Goal: Task Accomplishment & Management: Use online tool/utility

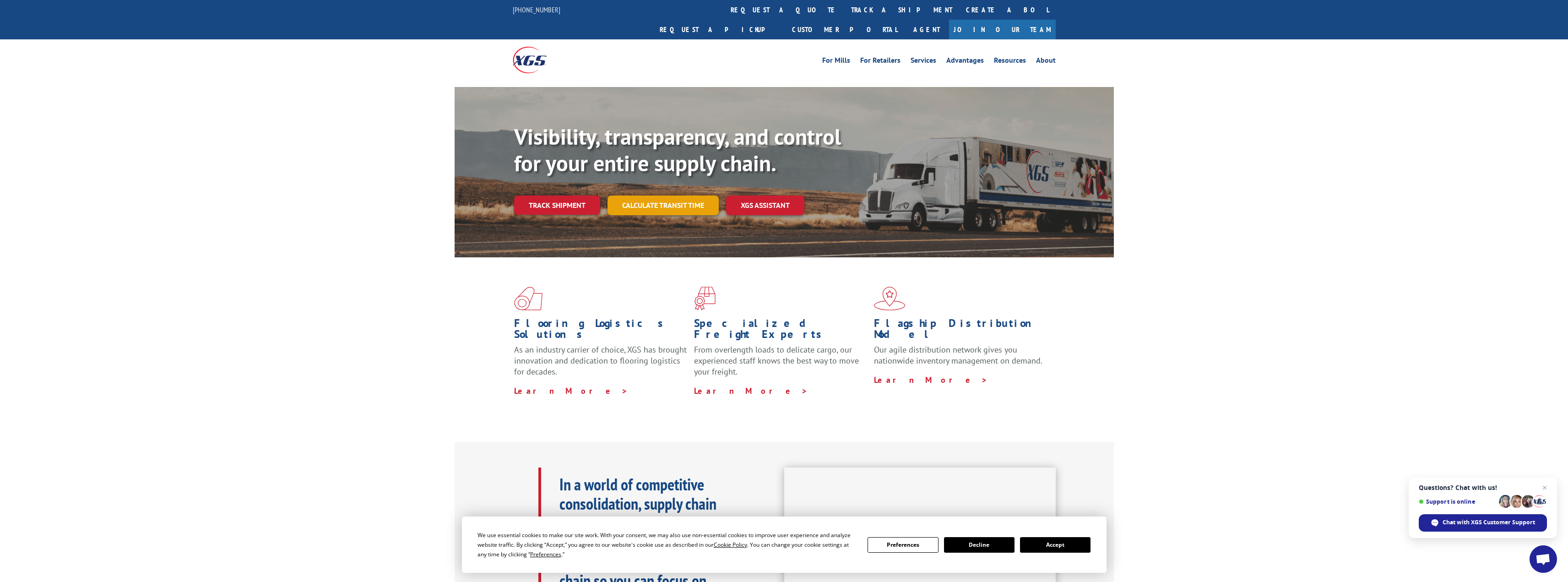
click at [660, 195] on link "Calculate transit time" at bounding box center [663, 205] width 111 height 19
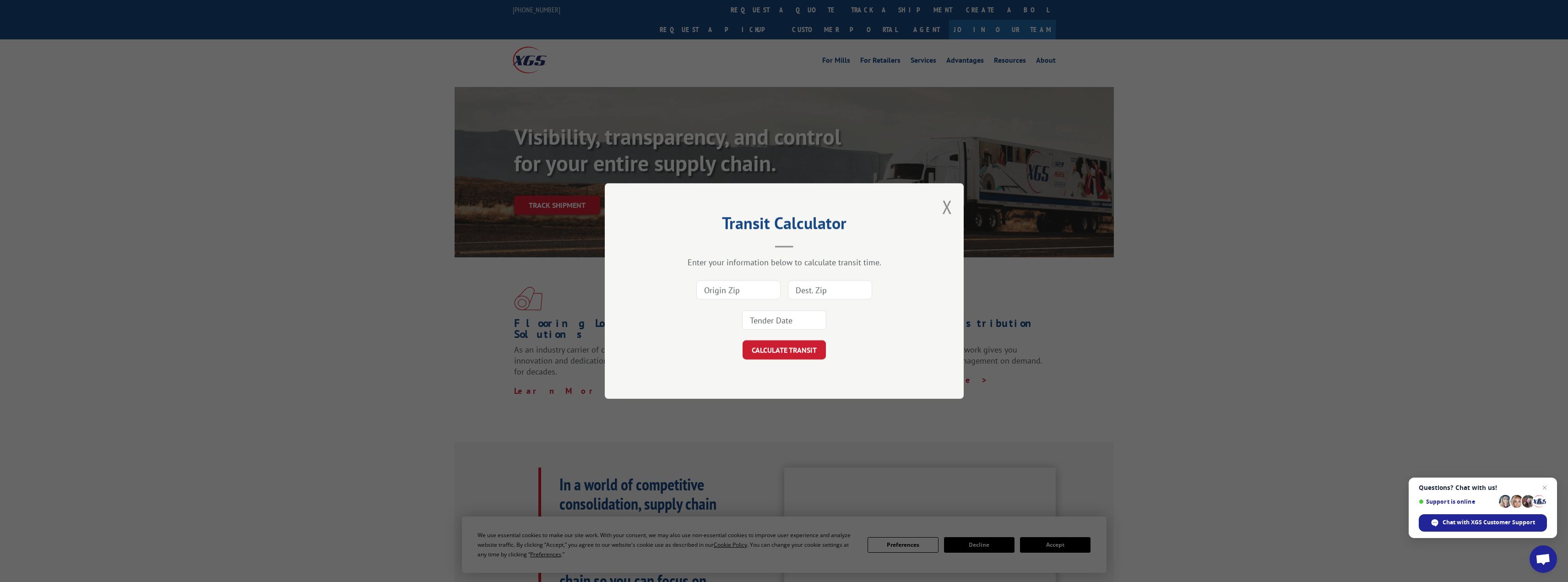
click at [723, 295] on input at bounding box center [738, 290] width 84 height 19
type input "93010"
click at [799, 289] on input at bounding box center [830, 290] width 84 height 19
type input "30097"
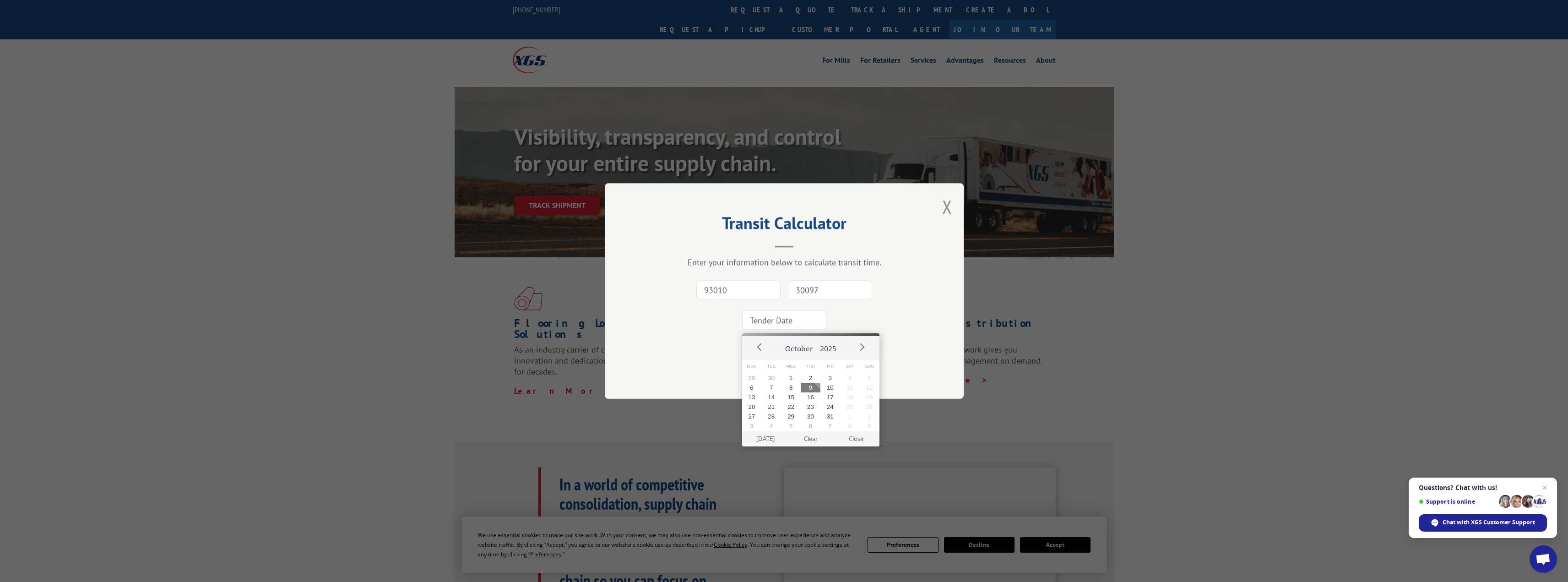
click at [806, 317] on input at bounding box center [784, 320] width 84 height 19
click at [833, 387] on button "10" at bounding box center [830, 388] width 19 height 10
type input "[DATE]"
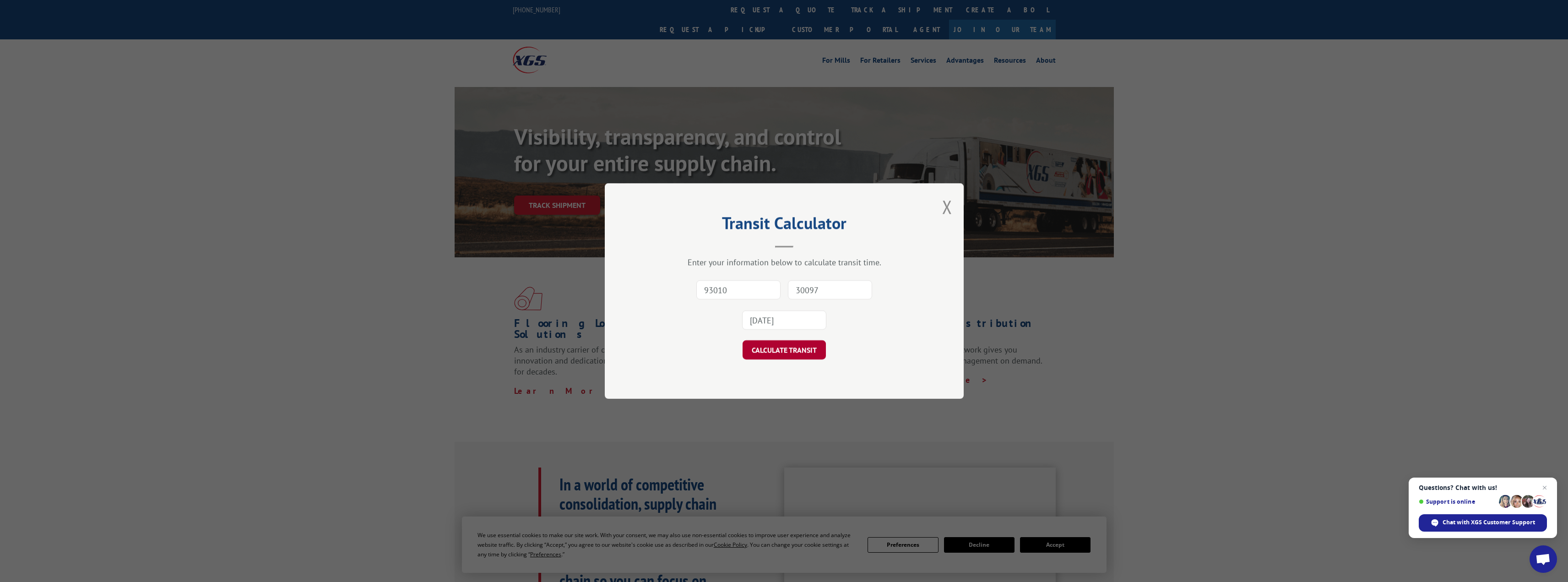
click at [779, 354] on button "CALCULATE TRANSIT" at bounding box center [784, 350] width 83 height 19
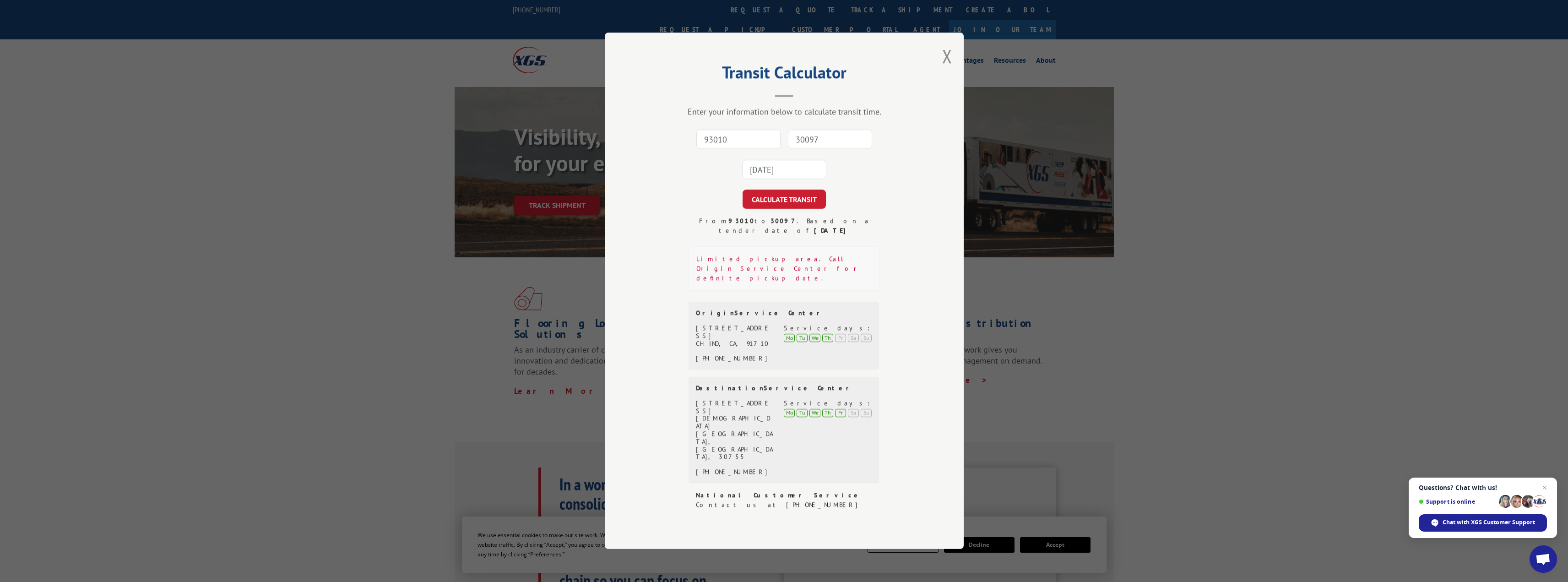
click at [773, 149] on input "93010" at bounding box center [738, 140] width 84 height 19
type input "91710"
click at [807, 149] on input "30097" at bounding box center [830, 140] width 84 height 19
type input "30755"
click at [798, 180] on input "[DATE]" at bounding box center [784, 170] width 84 height 19
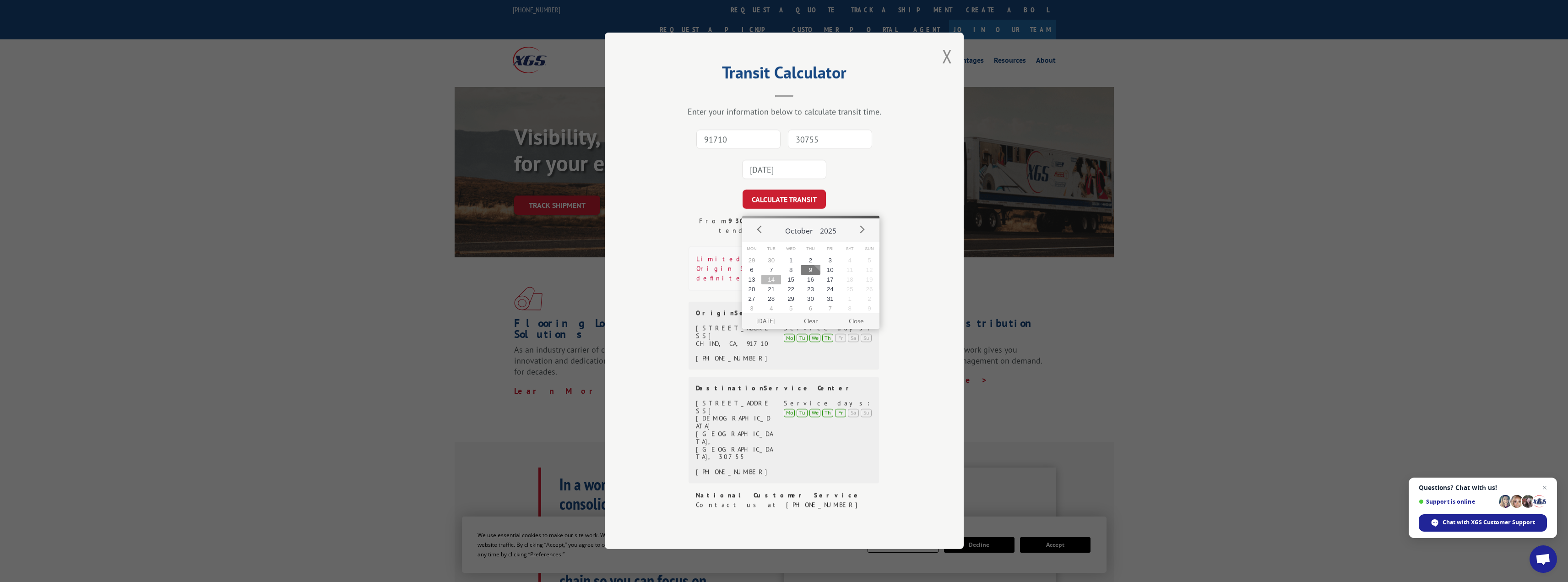
click at [769, 283] on button "14" at bounding box center [771, 279] width 19 height 10
type input "[DATE]"
click at [788, 209] on button "CALCULATE TRANSIT" at bounding box center [784, 200] width 83 height 19
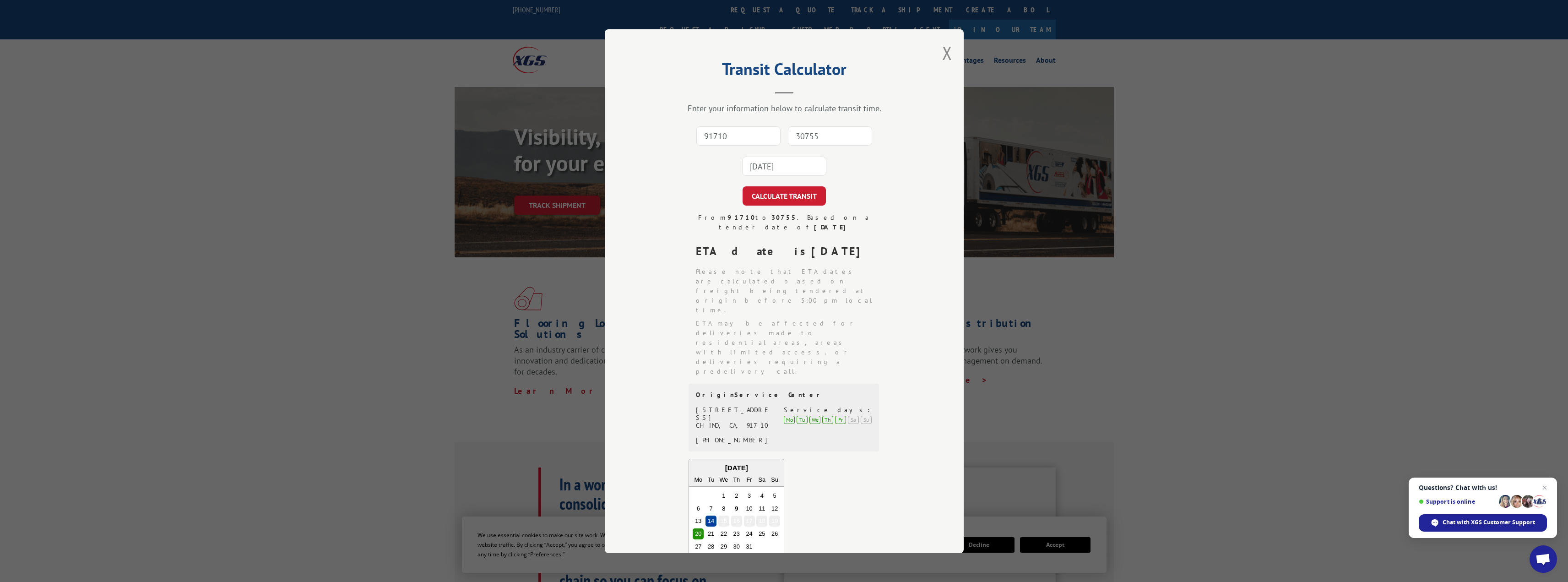
click at [901, 300] on div "From 91710 to 30755 . Based on a tender date of [DATE] ETA date is [DATE] Pleas…" at bounding box center [784, 456] width 267 height 486
click at [943, 51] on button "Close modal" at bounding box center [947, 53] width 10 height 24
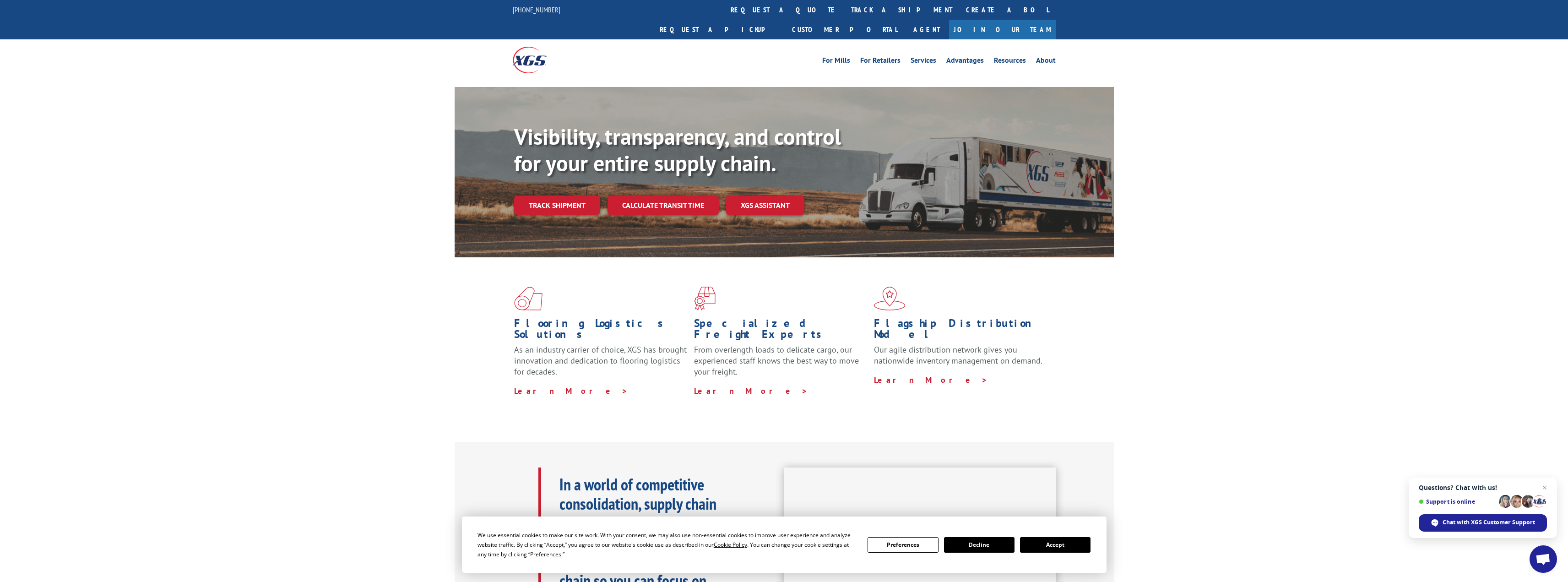
click at [1167, 293] on div "Flooring Logistics Solutions As an industry carrier of choice, XGS has brought …" at bounding box center [784, 349] width 1568 height 184
click at [277, 274] on div "Flooring Logistics Solutions As an industry carrier of choice, XGS has brought …" at bounding box center [784, 349] width 1568 height 184
drag, startPoint x: 542, startPoint y: 190, endPoint x: 548, endPoint y: 192, distance: 6.3
click at [542, 195] on link "Track shipment" at bounding box center [557, 205] width 86 height 19
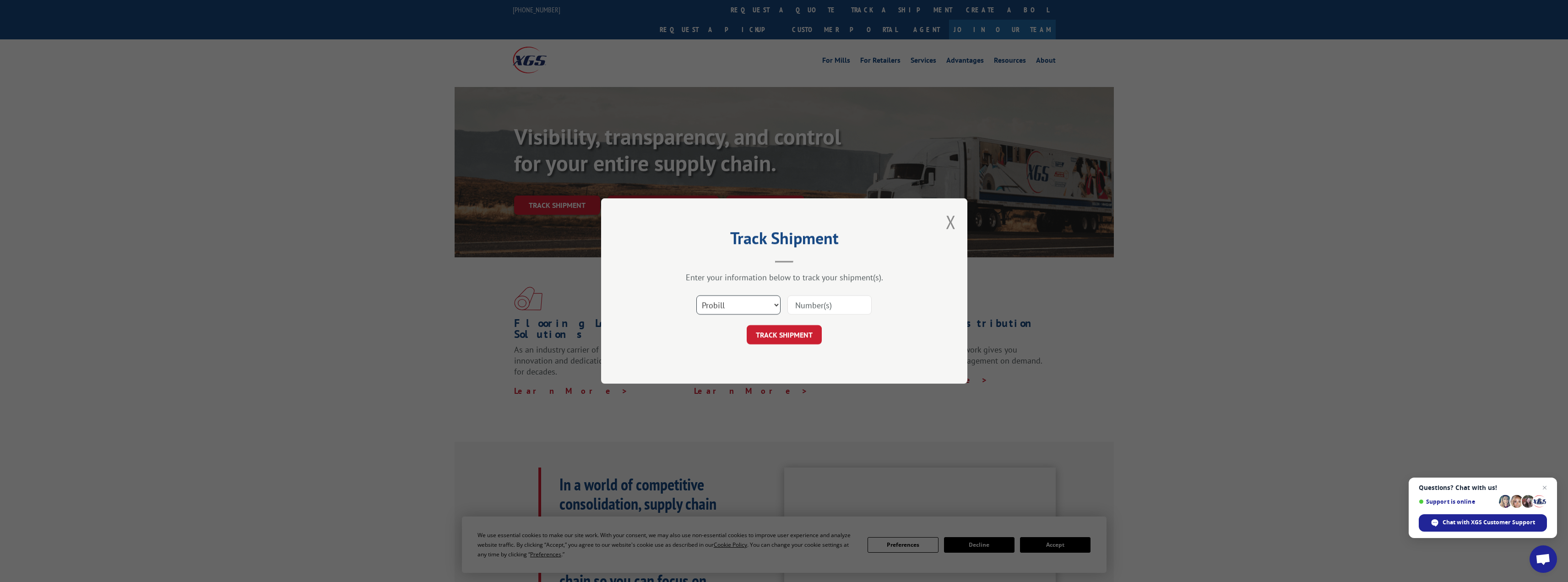
click at [747, 302] on select "Select category... Probill BOL PO" at bounding box center [738, 305] width 84 height 19
click at [752, 311] on select "Select category... Probill BOL PO" at bounding box center [738, 305] width 84 height 19
click at [751, 309] on select "Select category... Probill BOL PO" at bounding box center [738, 305] width 84 height 19
click at [808, 303] on input at bounding box center [830, 305] width 84 height 19
type input "17663943"
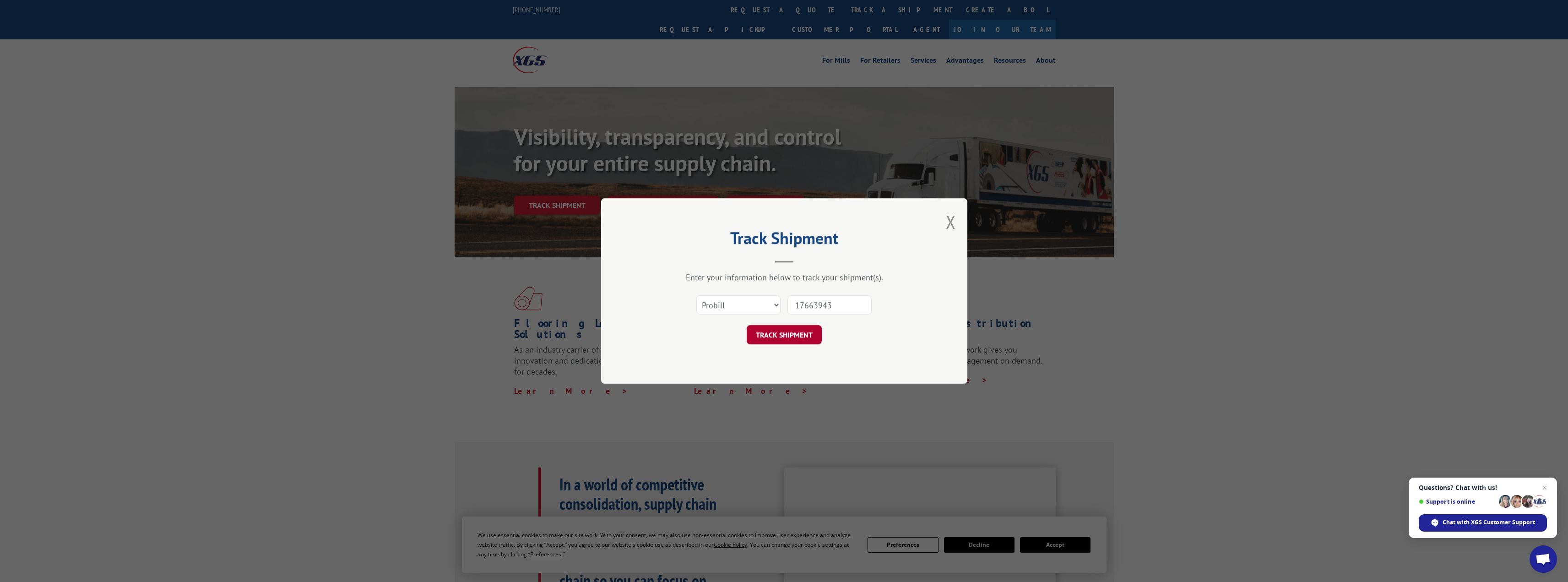
click at [788, 335] on button "TRACK SHIPMENT" at bounding box center [784, 335] width 75 height 19
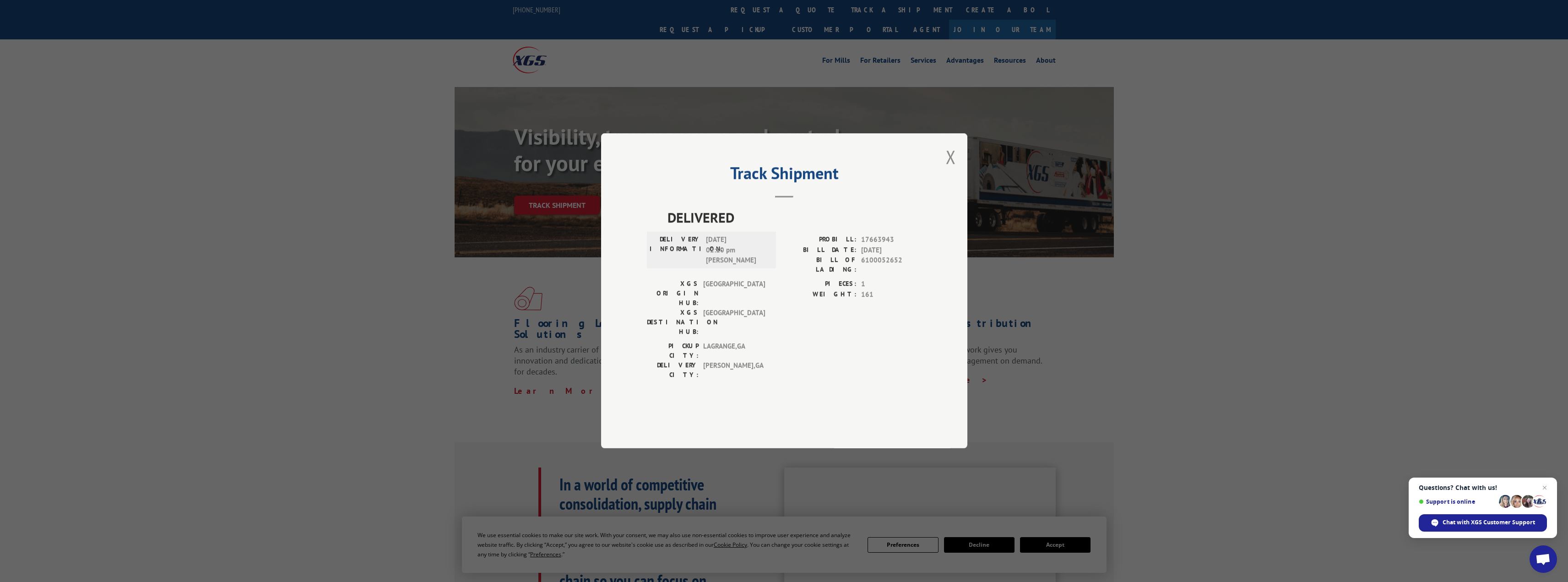
click at [901, 300] on span "161" at bounding box center [891, 294] width 60 height 10
